Goal: Task Accomplishment & Management: Use online tool/utility

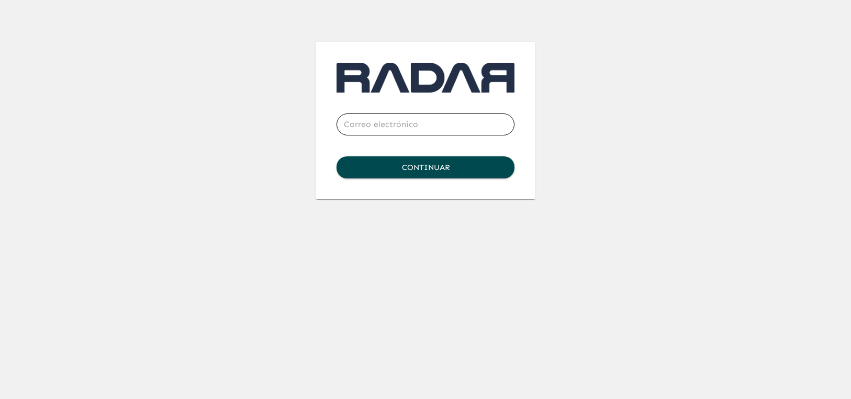
click at [364, 121] on input "email" at bounding box center [425, 124] width 178 height 29
type input "[PERSON_NAME][EMAIL_ADDRESS][DOMAIN_NAME]"
click button "Continuar" at bounding box center [425, 167] width 178 height 22
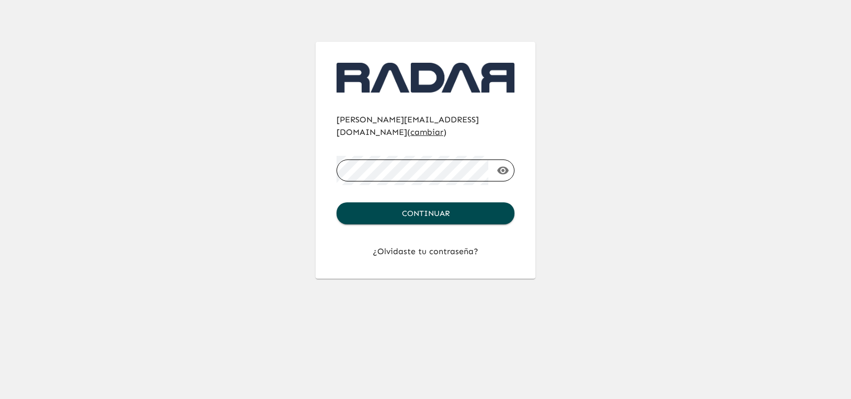
click at [336, 203] on button "Continuar" at bounding box center [425, 214] width 178 height 22
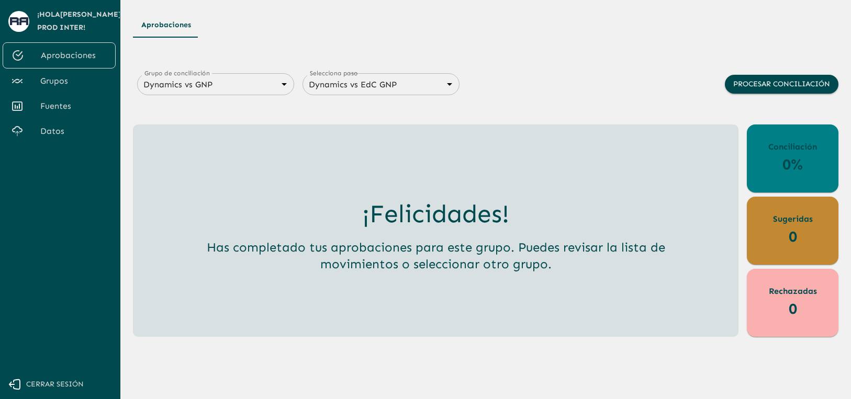
click at [60, 88] on link "Grupos" at bounding box center [59, 81] width 113 height 25
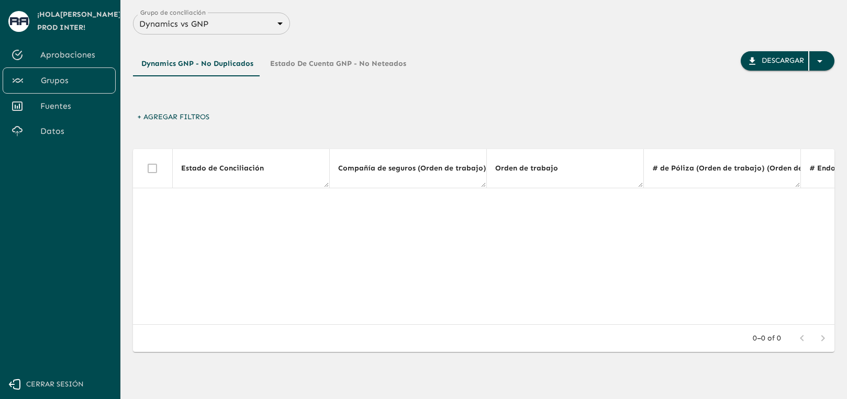
click at [248, 44] on div "Dynamics GNP - No Duplicados Estado de Cuenta GNP - No Neteados Descargar" at bounding box center [483, 71] width 701 height 73
click at [243, 26] on body "Se están procesando los movimientos. Algunas acciones permanecerán deshabilitad…" at bounding box center [423, 199] width 847 height 399
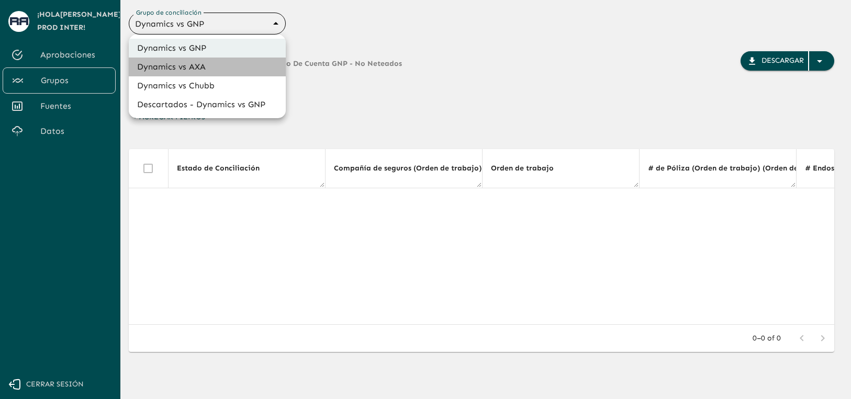
click at [198, 72] on li "Dynamics vs AXA" at bounding box center [207, 67] width 157 height 19
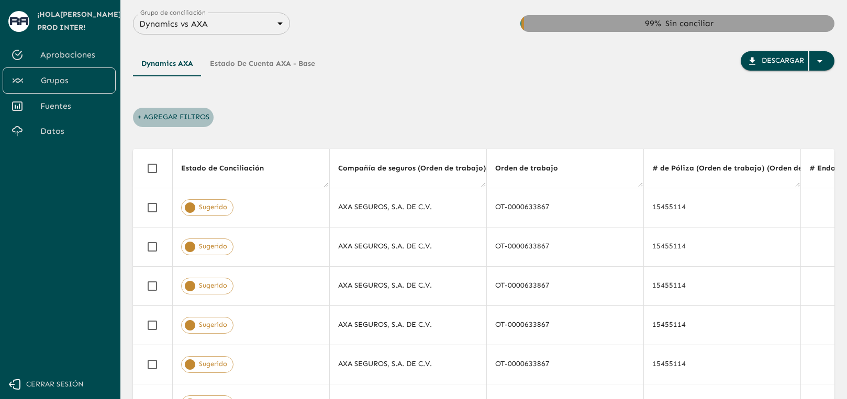
click at [171, 118] on button "+ Agregar Filtros" at bounding box center [173, 117] width 81 height 19
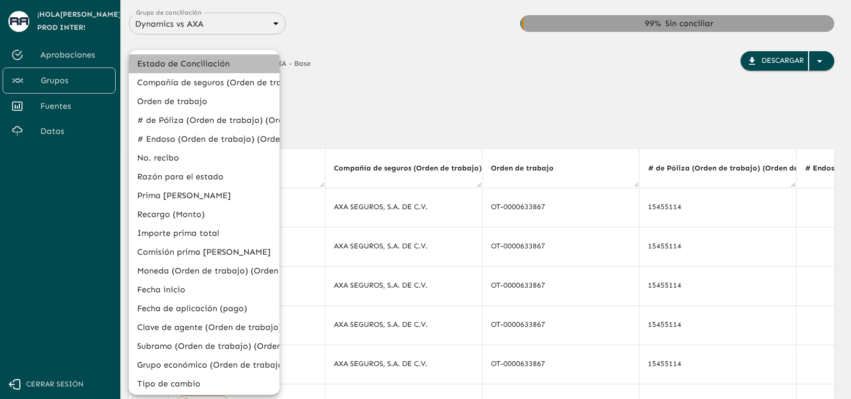
click at [219, 64] on li "Estado de Conciliación" at bounding box center [204, 63] width 151 height 19
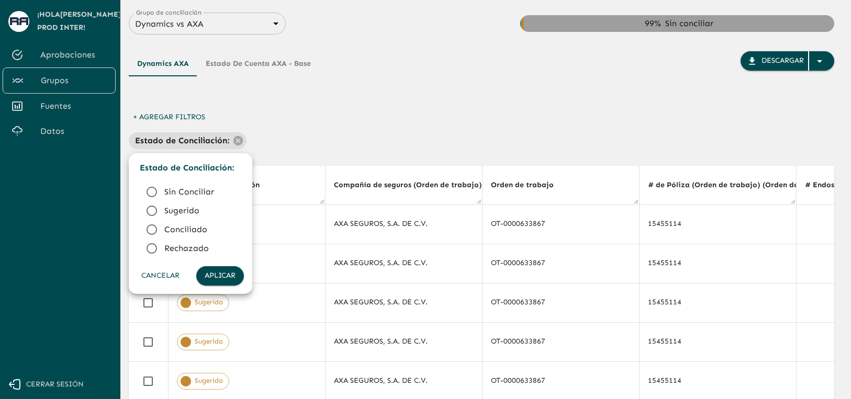
click at [182, 223] on span "Conciliado" at bounding box center [199, 229] width 71 height 13
click at [229, 276] on button "Aplicar" at bounding box center [220, 275] width 48 height 19
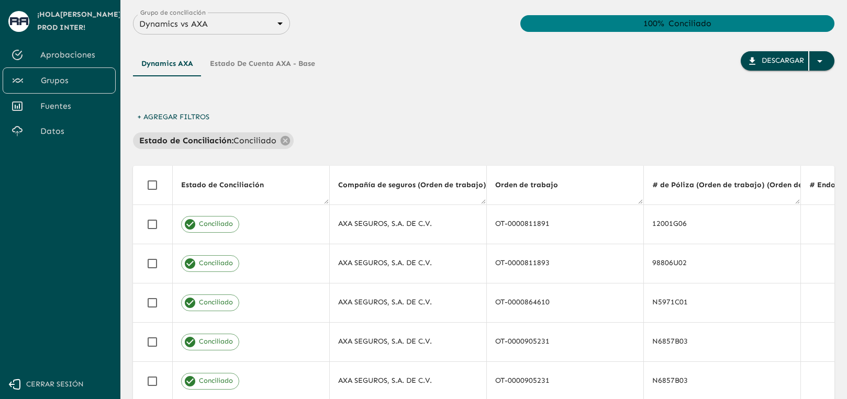
click at [585, 137] on div "Estado de Conciliación : Conciliado" at bounding box center [483, 140] width 701 height 17
click at [763, 61] on div "Descargar" at bounding box center [782, 60] width 42 height 13
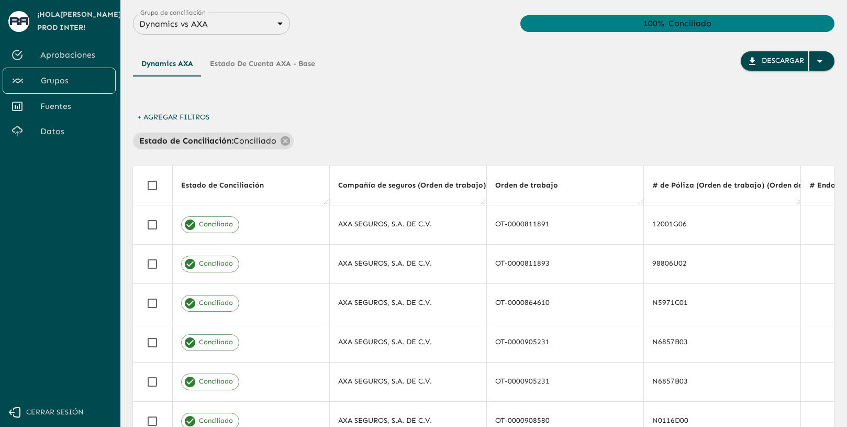
click at [586, 130] on div "+ Agregar Filtros Estado de Conciliación : Conciliado" at bounding box center [483, 128] width 701 height 41
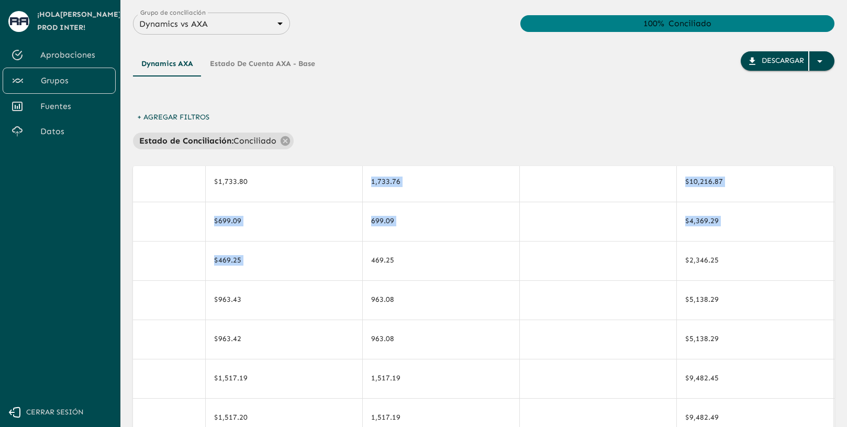
scroll to position [0, 2322]
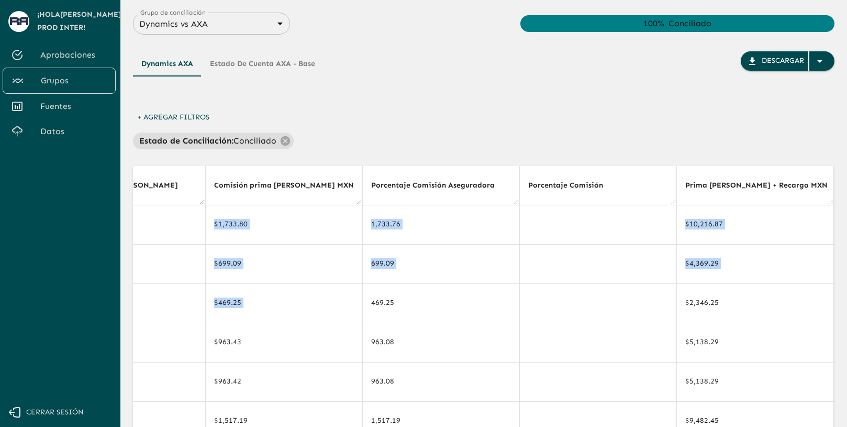
drag, startPoint x: 365, startPoint y: 261, endPoint x: 440, endPoint y: 124, distance: 155.7
click at [440, 124] on div "Dynamics AXA Estado de cuenta AXA - Base Descargar + Agregar Filtros Estado de …" at bounding box center [483, 320] width 701 height 571
click at [384, 107] on div "Dynamics AXA Estado de cuenta AXA - Base Descargar" at bounding box center [483, 79] width 701 height 57
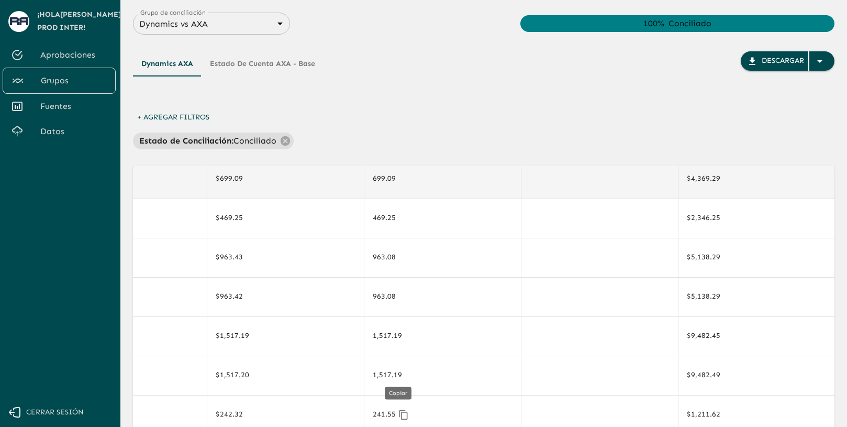
scroll to position [0, 2320]
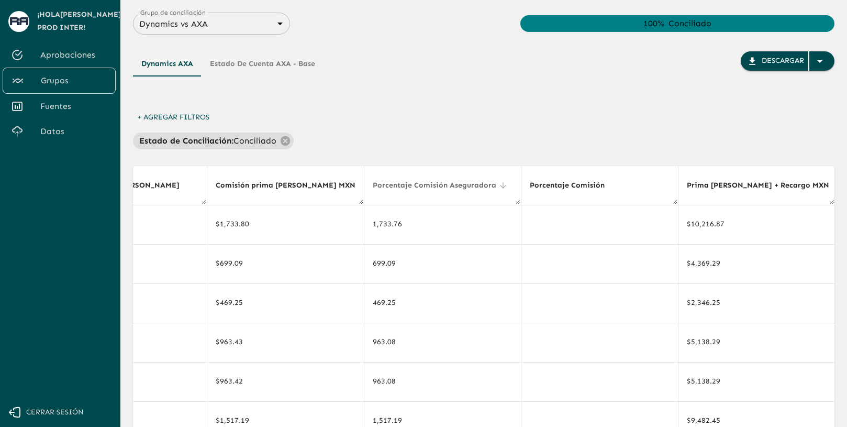
click at [500, 186] on icon at bounding box center [503, 185] width 6 height 6
click at [366, 113] on div "+ Agregar Filtros Estado de Conciliación : Conciliado" at bounding box center [483, 128] width 701 height 41
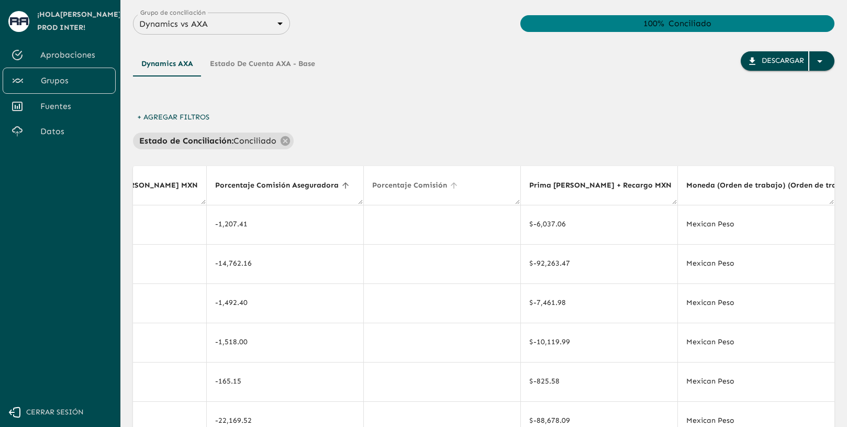
scroll to position [0, 2478]
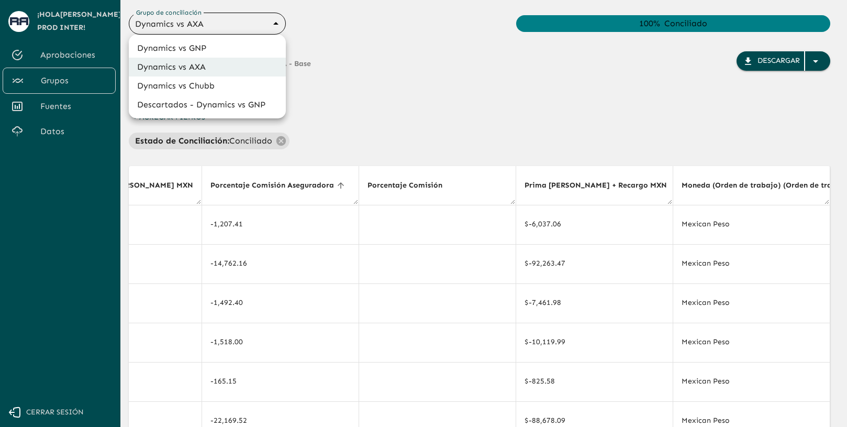
click at [252, 27] on body "Se están procesando los movimientos. Algunas acciones permanecerán deshabilitad…" at bounding box center [423, 213] width 847 height 427
click at [203, 84] on li "Dynamics vs Chubb" at bounding box center [207, 85] width 157 height 19
type input "68a4fa31dcf0943ad4a1d1ca"
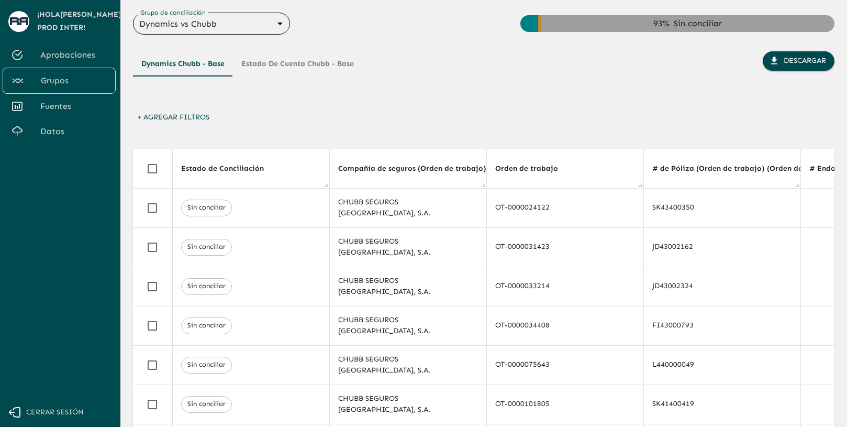
click at [188, 116] on button "+ Agregar Filtros" at bounding box center [173, 117] width 81 height 19
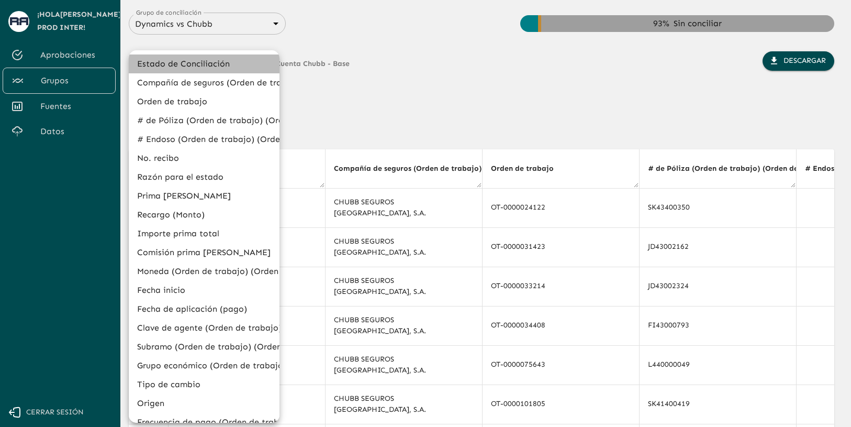
click at [219, 60] on li "Estado de Conciliación" at bounding box center [204, 63] width 151 height 19
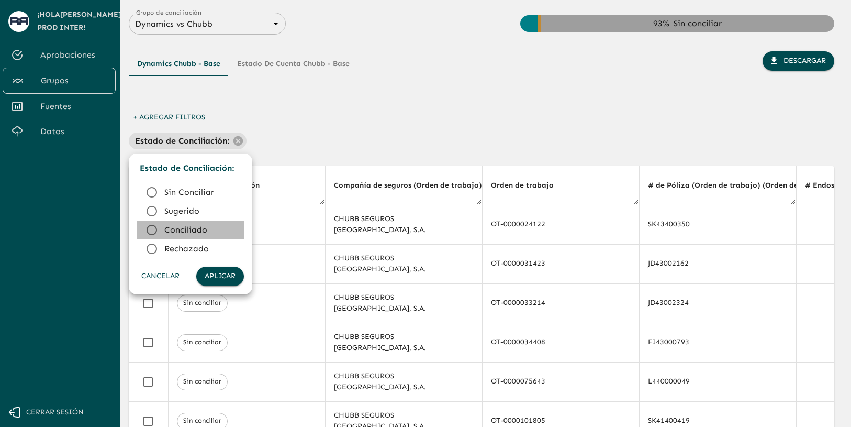
click at [206, 231] on span "Conciliado" at bounding box center [199, 229] width 71 height 13
click at [221, 273] on button "Aplicar" at bounding box center [220, 275] width 48 height 19
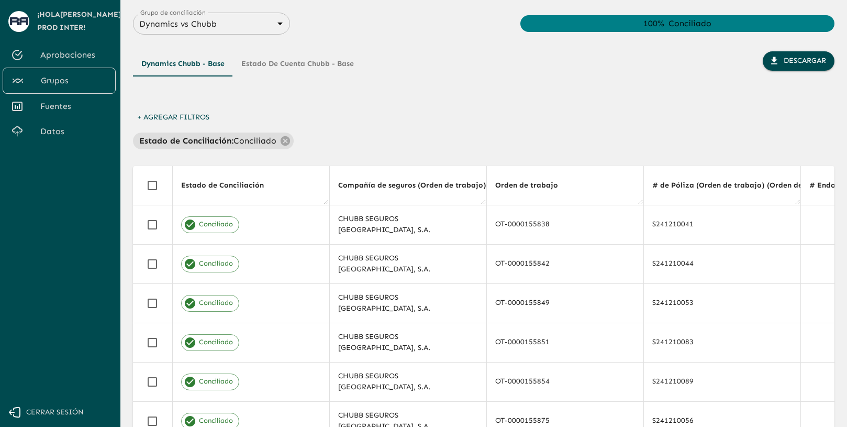
click at [523, 105] on div "Dynamics Chubb - Base Estado de Cuenta Chubb - Base Descargar" at bounding box center [483, 79] width 701 height 57
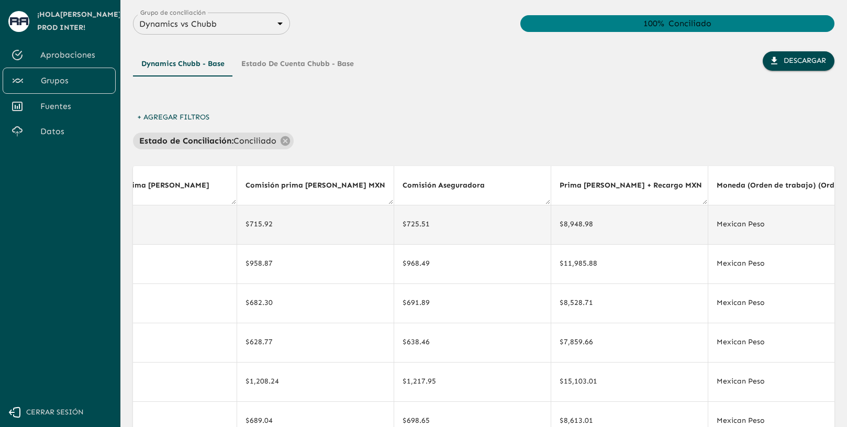
scroll to position [0, 2451]
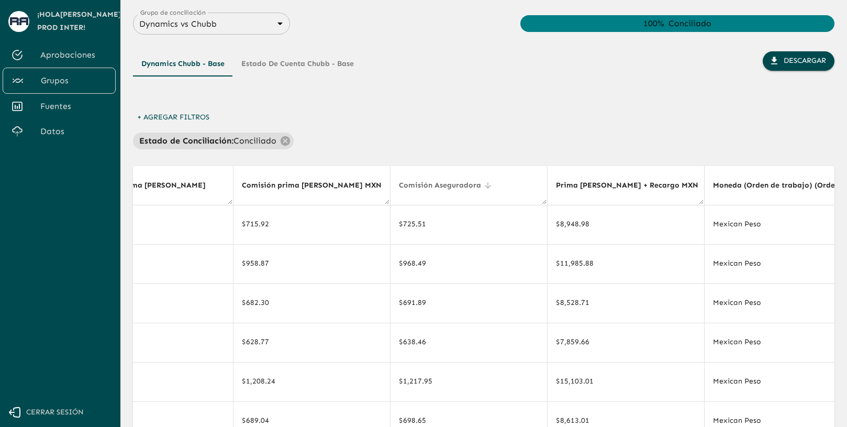
click at [483, 189] on icon at bounding box center [487, 185] width 9 height 9
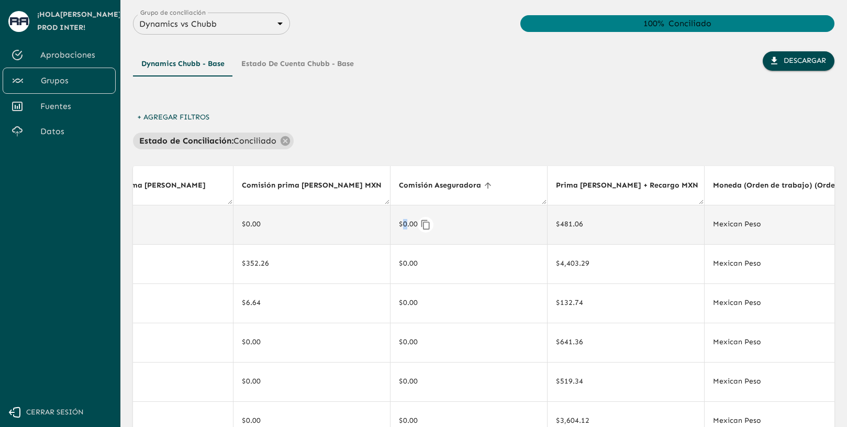
click at [400, 226] on div "$0.00" at bounding box center [469, 225] width 140 height 16
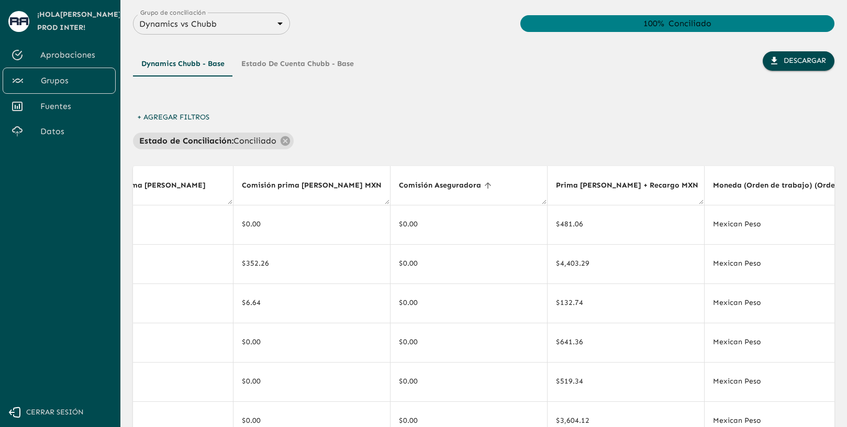
click at [429, 131] on div "+ Agregar Filtros Estado de Conciliación : Conciliado" at bounding box center [483, 128] width 701 height 41
click at [795, 63] on button "Descargar" at bounding box center [798, 60] width 72 height 19
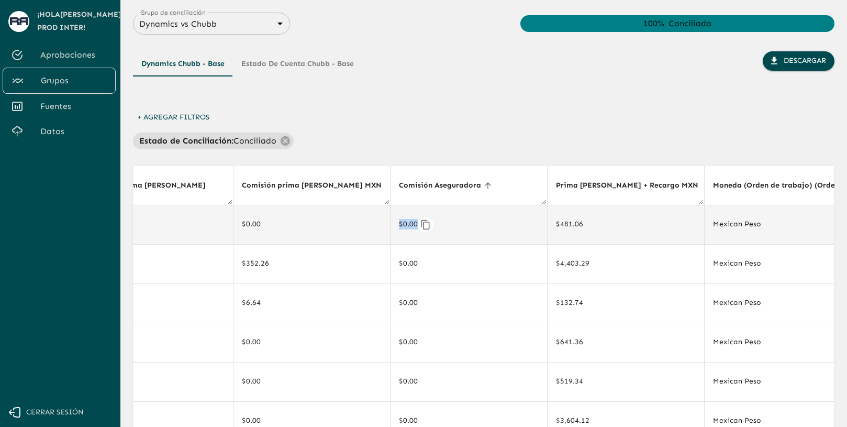
drag, startPoint x: 394, startPoint y: 226, endPoint x: 411, endPoint y: 226, distance: 17.3
click at [411, 226] on div "$0.00" at bounding box center [469, 225] width 140 height 16
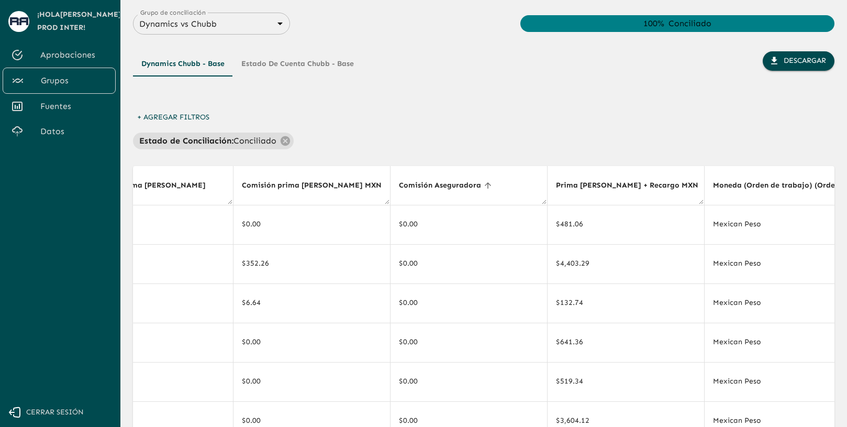
click at [512, 109] on div "+ Agregar Filtros Estado de Conciliación : Conciliado" at bounding box center [483, 128] width 701 height 41
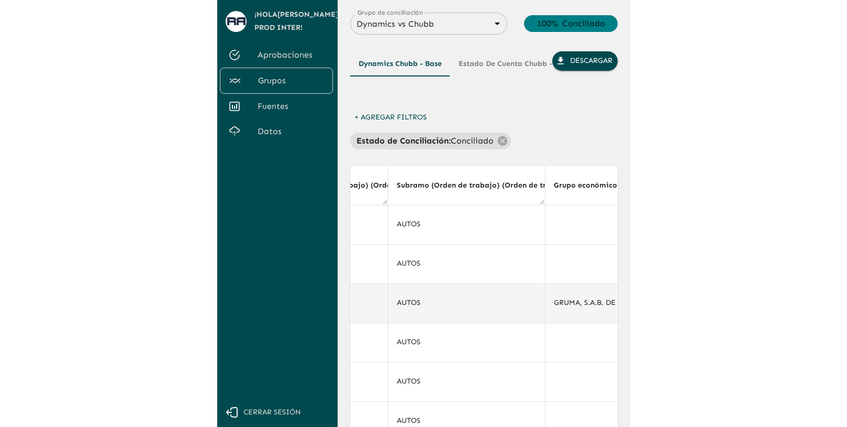
scroll to position [1, 3613]
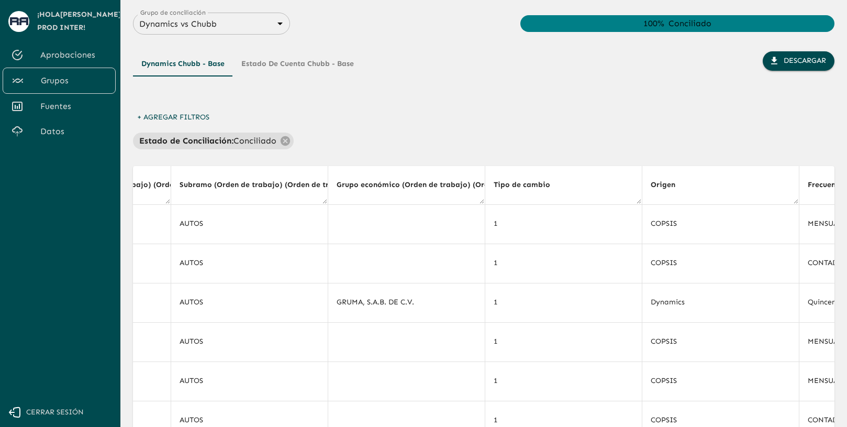
click at [417, 81] on div "Dynamics Chubb - Base Estado de Cuenta Chubb - Base Descargar" at bounding box center [483, 79] width 701 height 57
click at [281, 141] on icon at bounding box center [285, 141] width 12 height 12
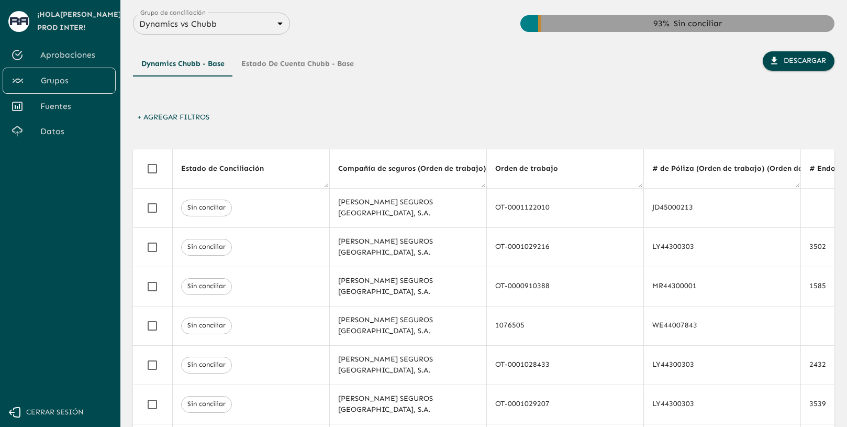
scroll to position [0, 3613]
